Goal: Task Accomplishment & Management: Use online tool/utility

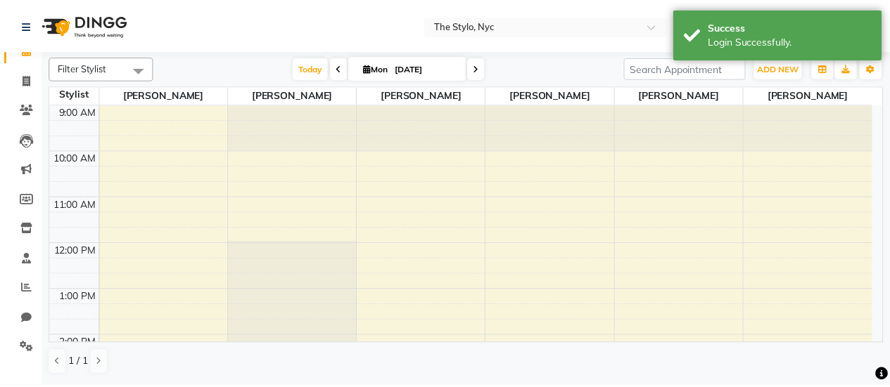
scroll to position [34, 0]
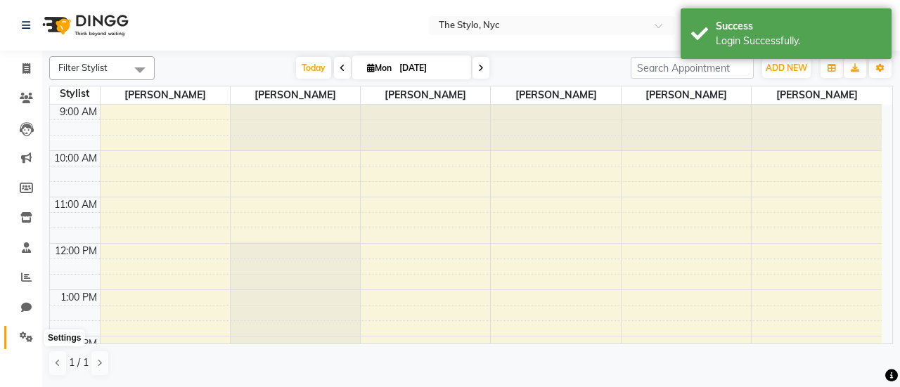
click at [20, 335] on icon at bounding box center [26, 337] width 13 height 11
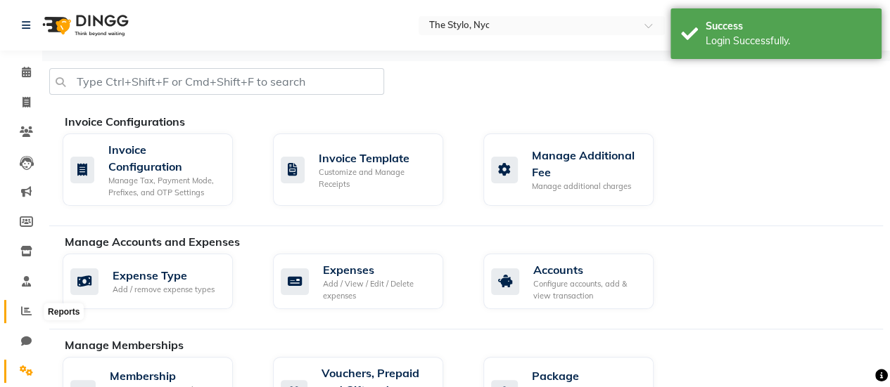
click at [23, 319] on span at bounding box center [26, 312] width 25 height 16
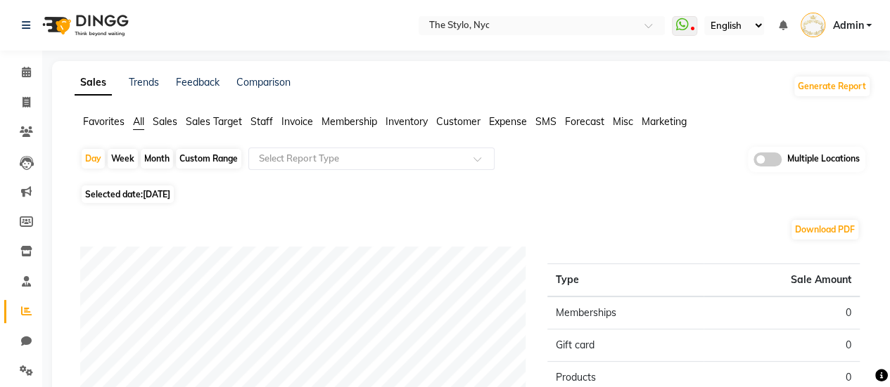
click at [160, 127] on span "Sales" at bounding box center [165, 121] width 25 height 13
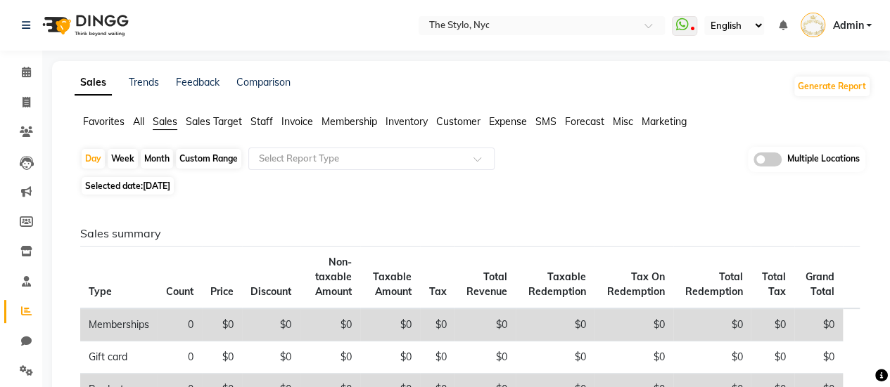
click at [451, 124] on span "Customer" at bounding box center [458, 121] width 44 height 13
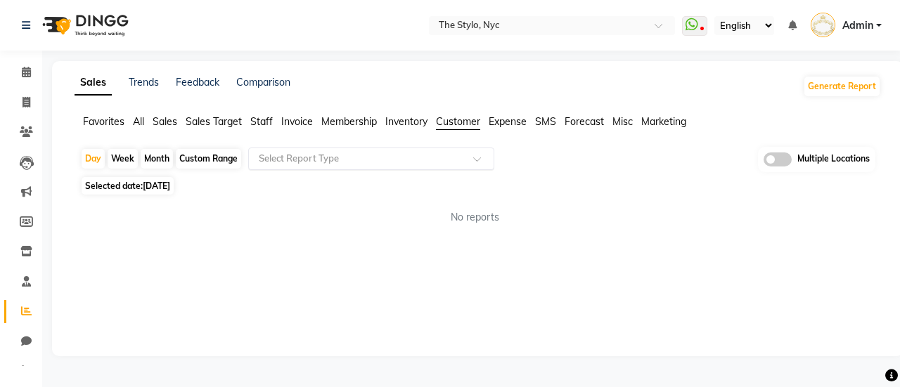
click at [429, 160] on input "text" at bounding box center [357, 159] width 203 height 14
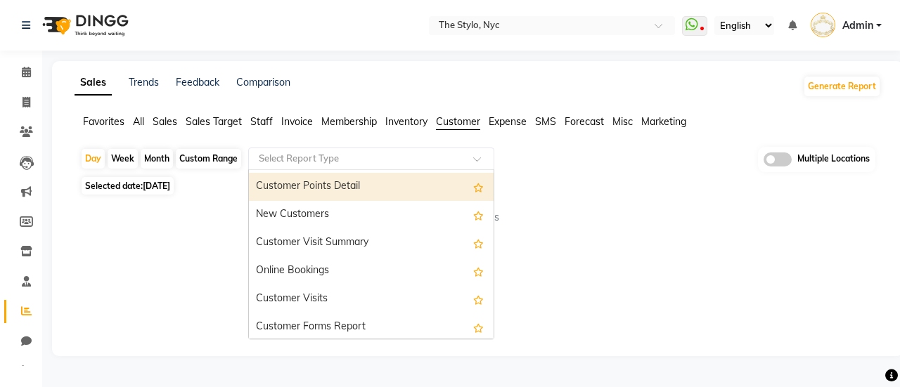
scroll to position [225, 0]
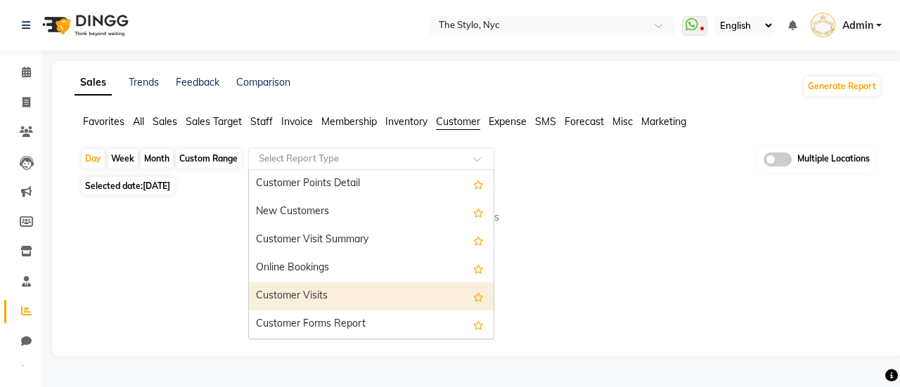
click at [352, 297] on div "Customer Visits" at bounding box center [371, 297] width 245 height 28
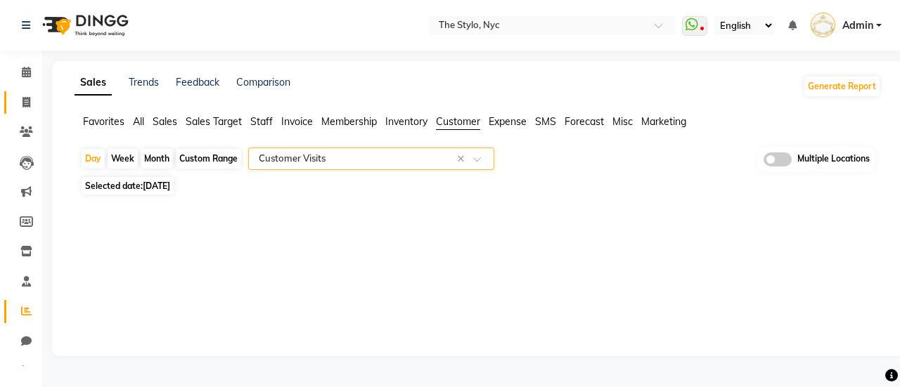
click at [6, 101] on link "Invoice" at bounding box center [21, 102] width 34 height 23
select select "service"
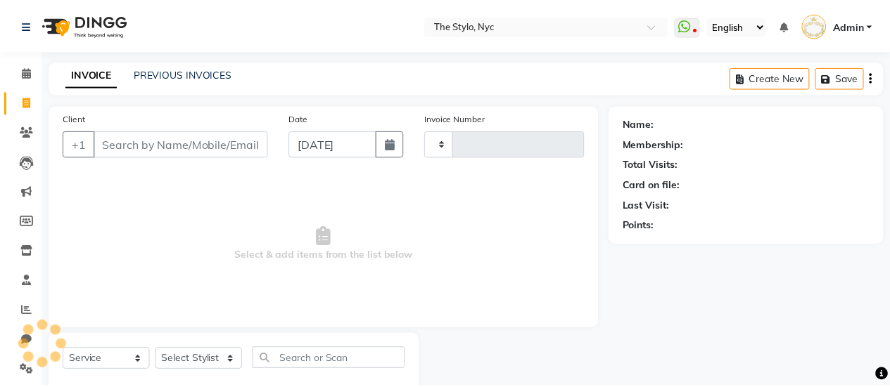
scroll to position [34, 0]
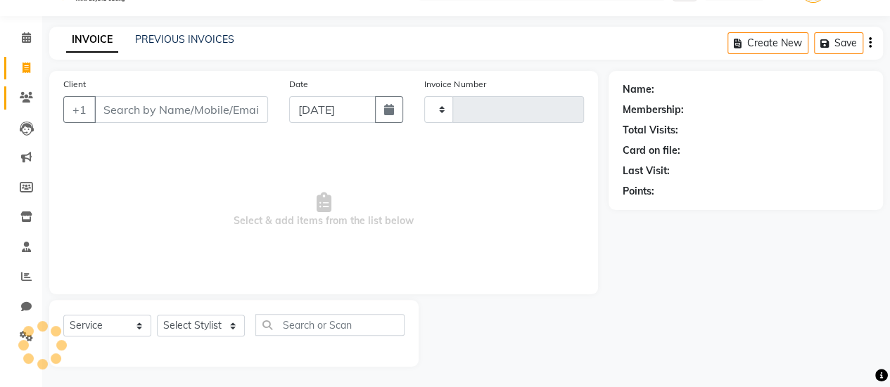
type input "0050"
select select "3501"
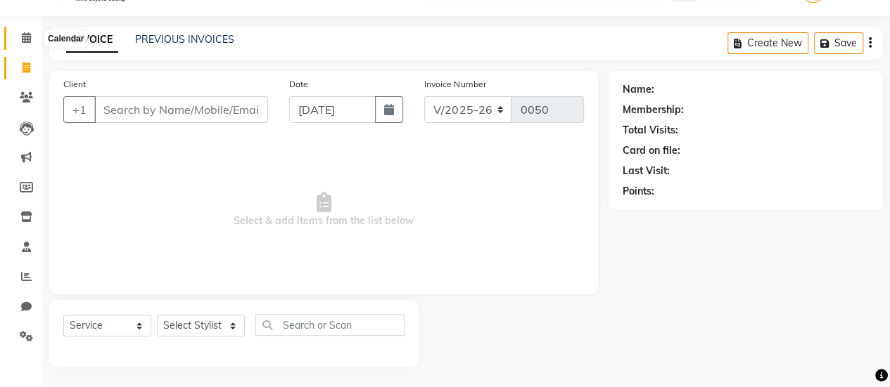
click at [31, 36] on span at bounding box center [26, 38] width 25 height 16
